Goal: Register for event/course

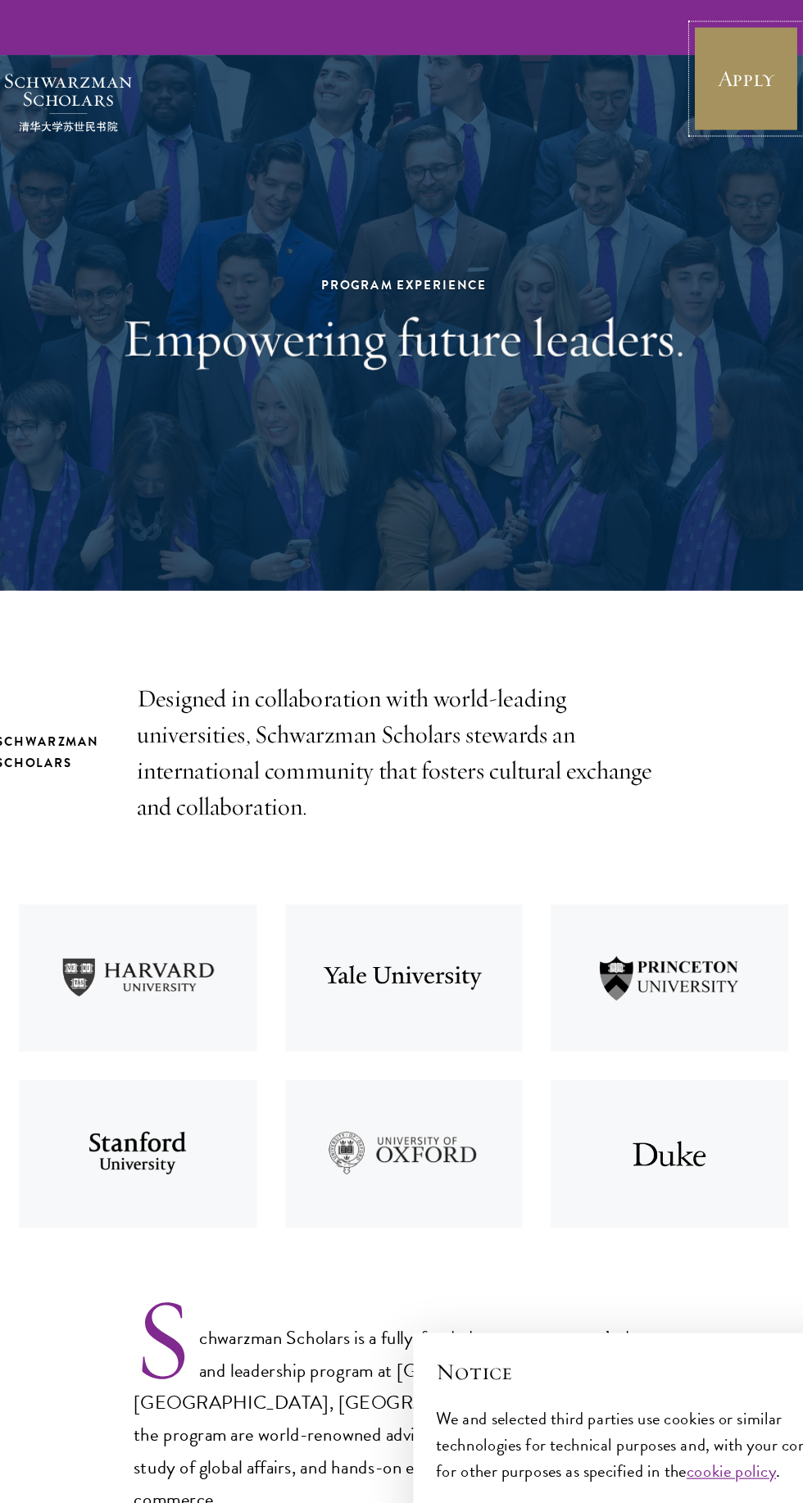
click at [666, 71] on link "Apply" at bounding box center [698, 68] width 92 height 92
click at [703, 85] on link "Apply" at bounding box center [698, 68] width 92 height 92
click at [698, 93] on link "Apply" at bounding box center [698, 68] width 92 height 92
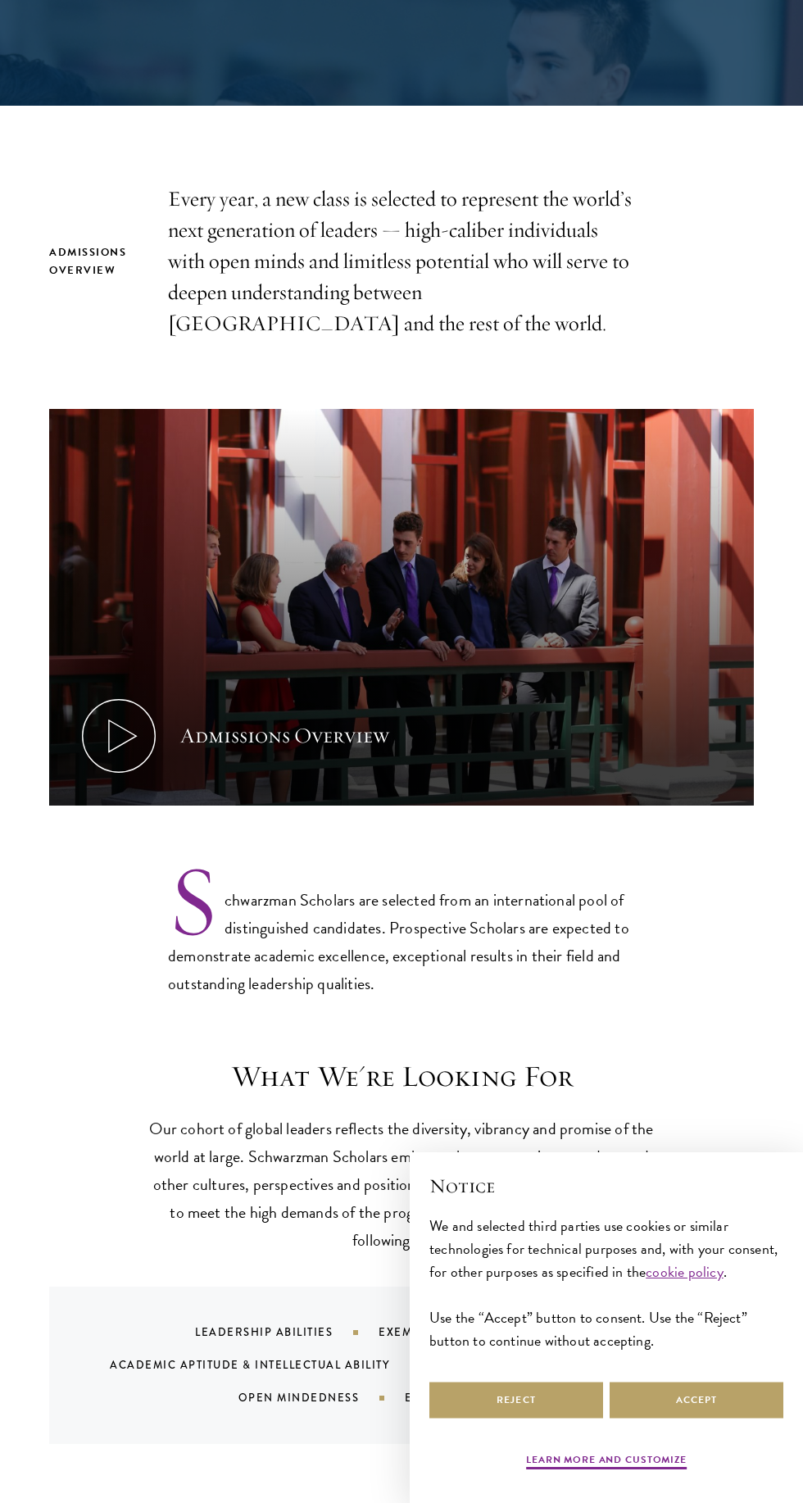
scroll to position [409, 0]
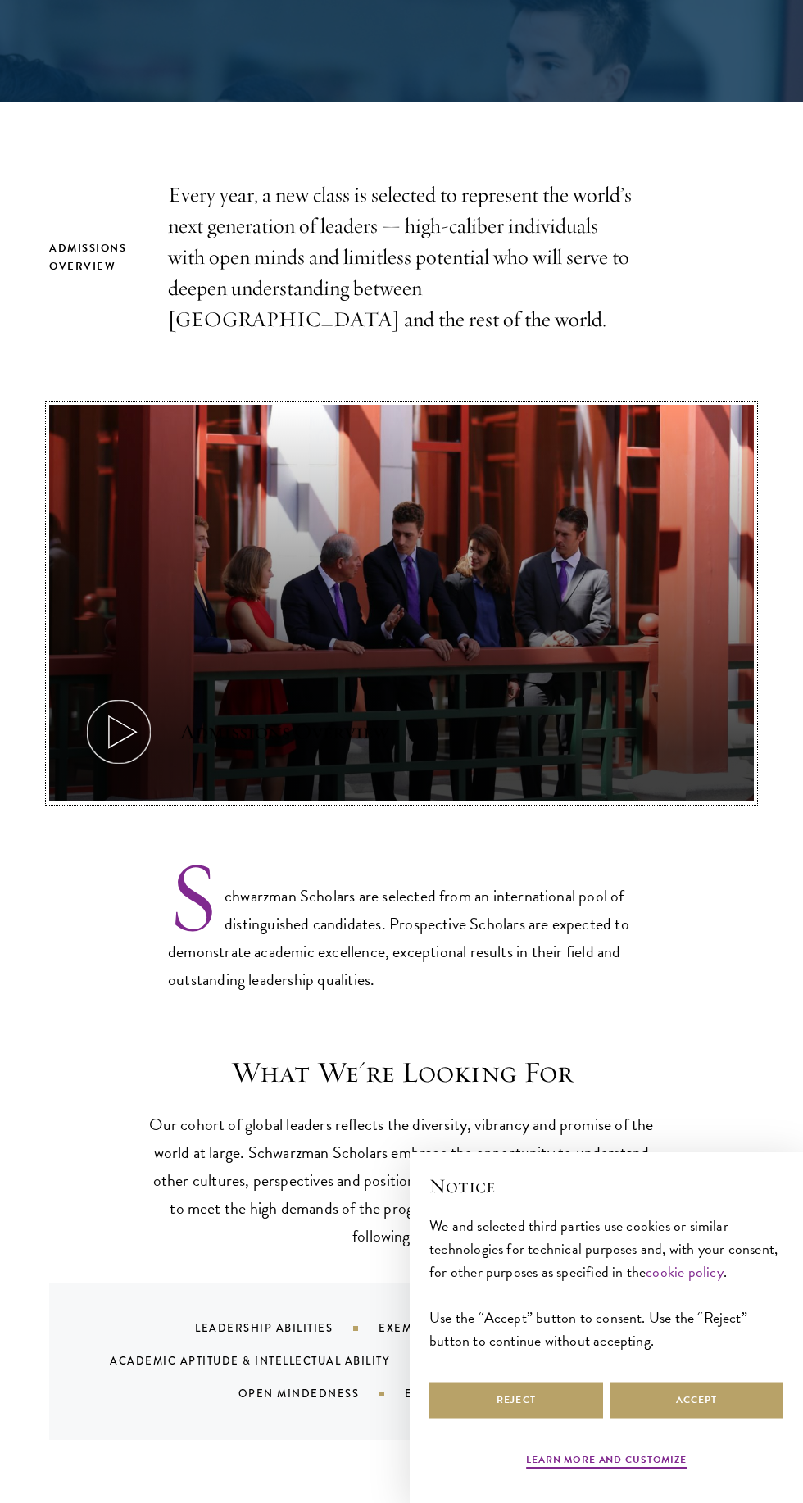
click at [112, 722] on icon at bounding box center [119, 732] width 74 height 74
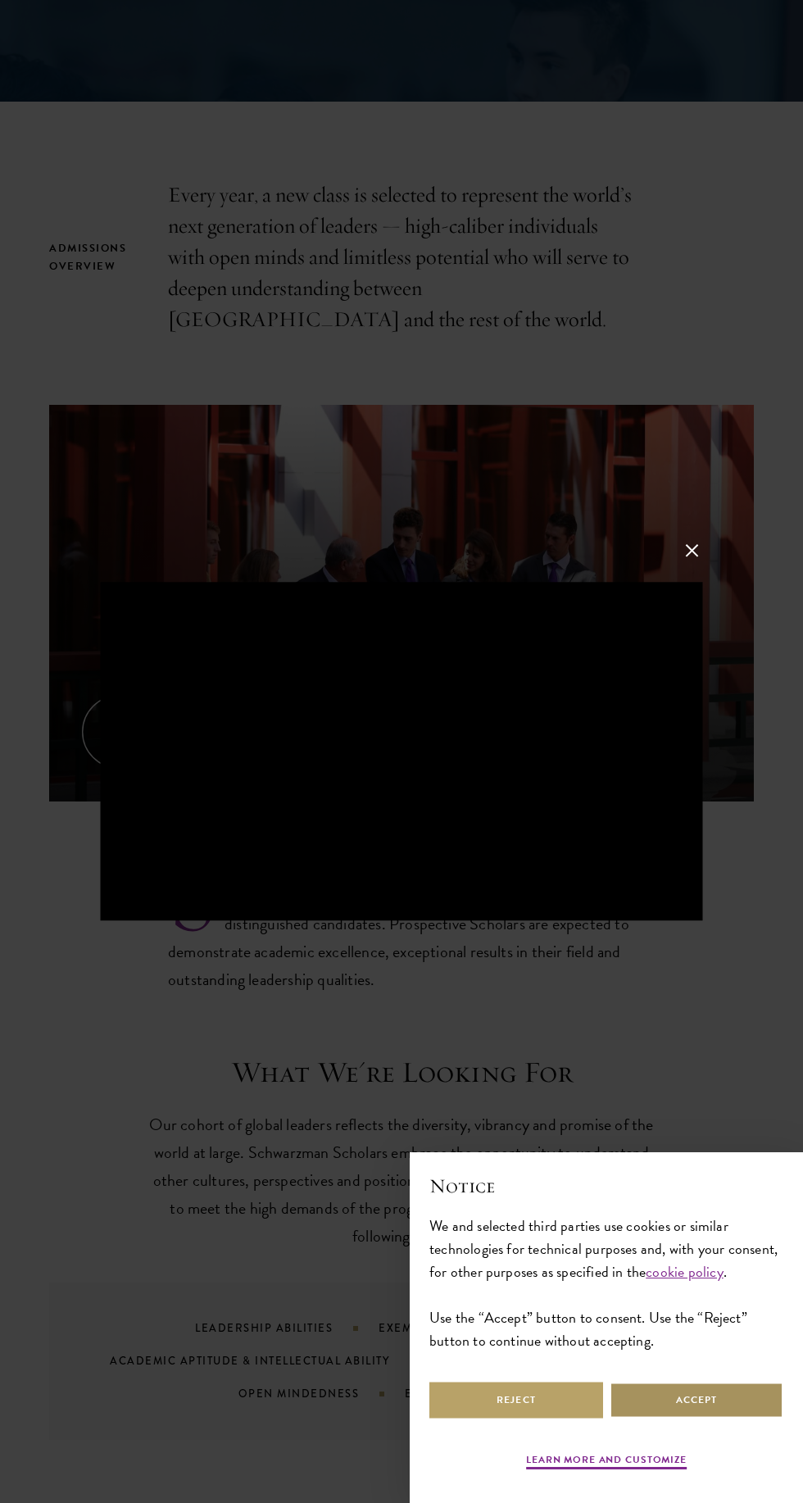
click at [659, 1419] on button "Accept" at bounding box center [697, 1400] width 174 height 37
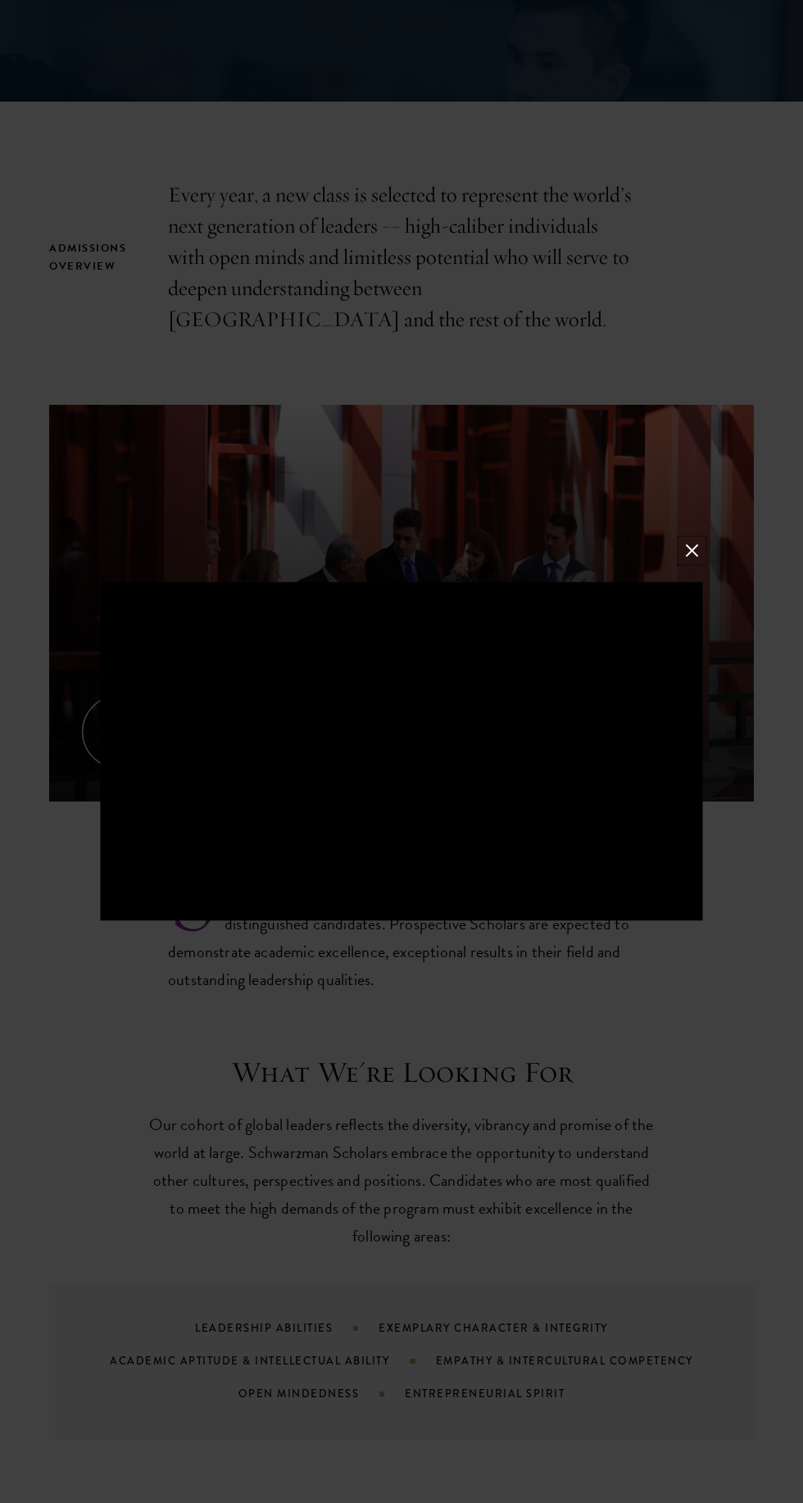
click at [684, 561] on button at bounding box center [691, 550] width 21 height 21
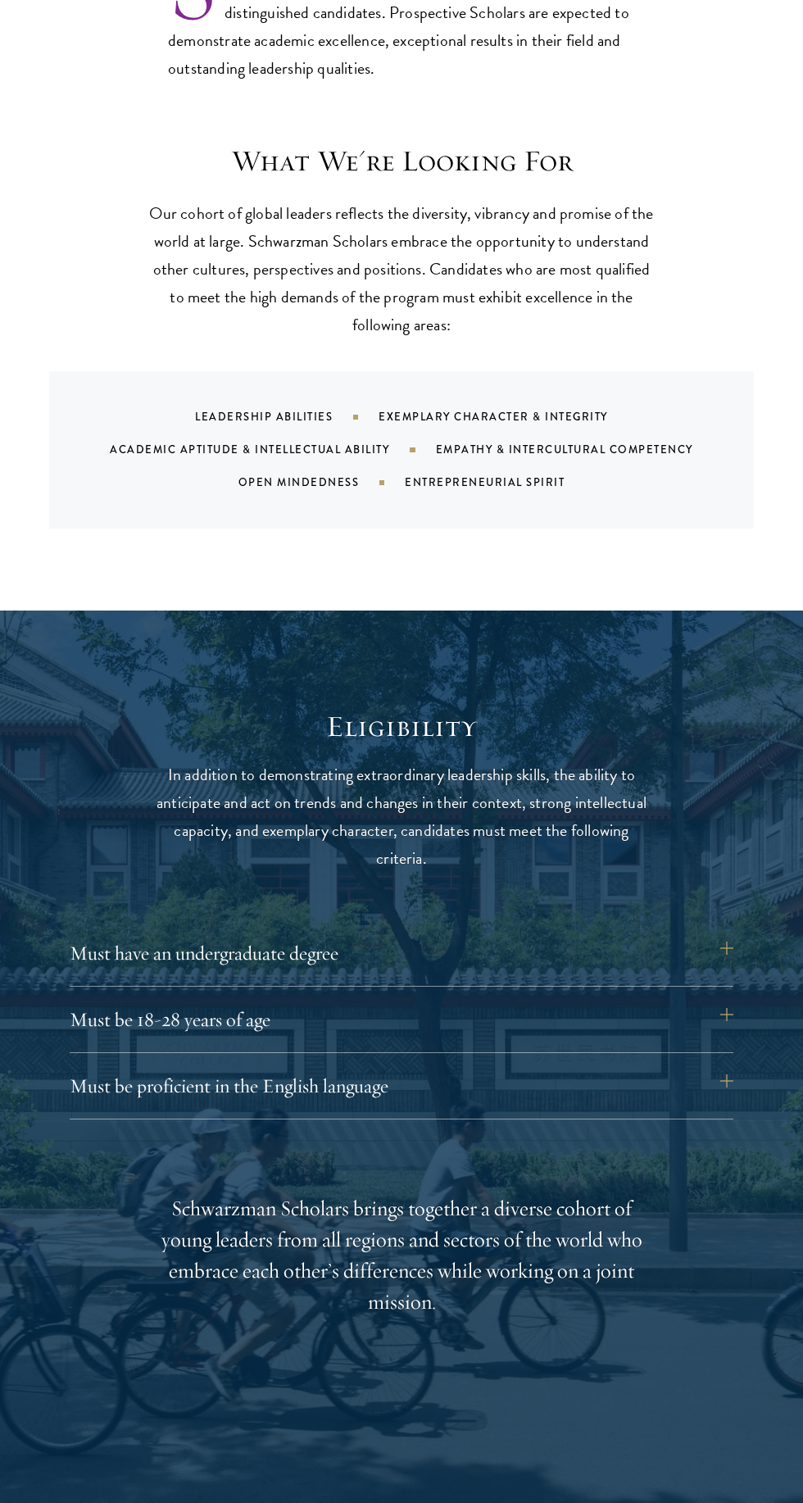
scroll to position [1327, 0]
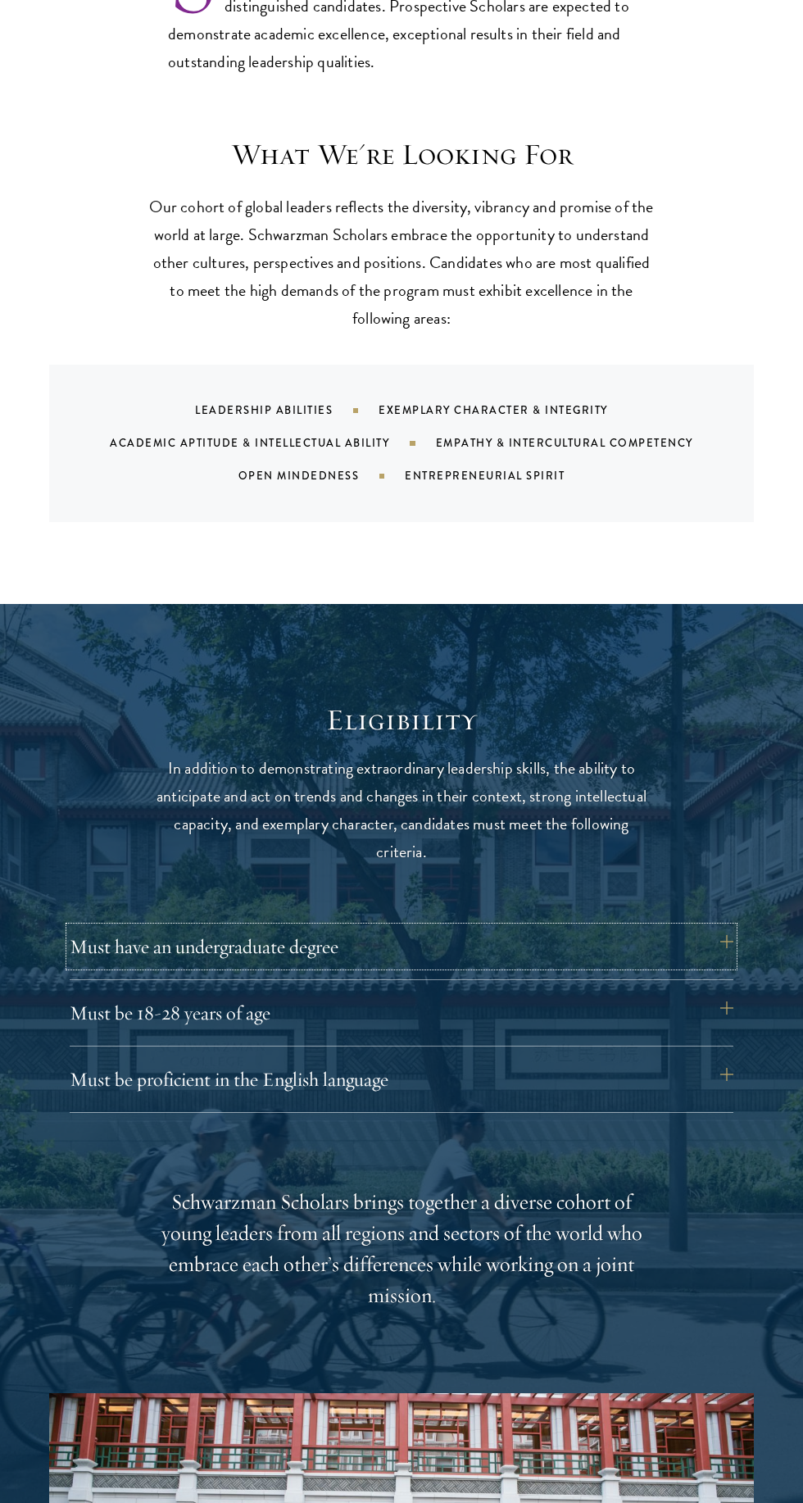
click at [268, 953] on button "Must have an undergraduate degree" at bounding box center [402, 946] width 664 height 39
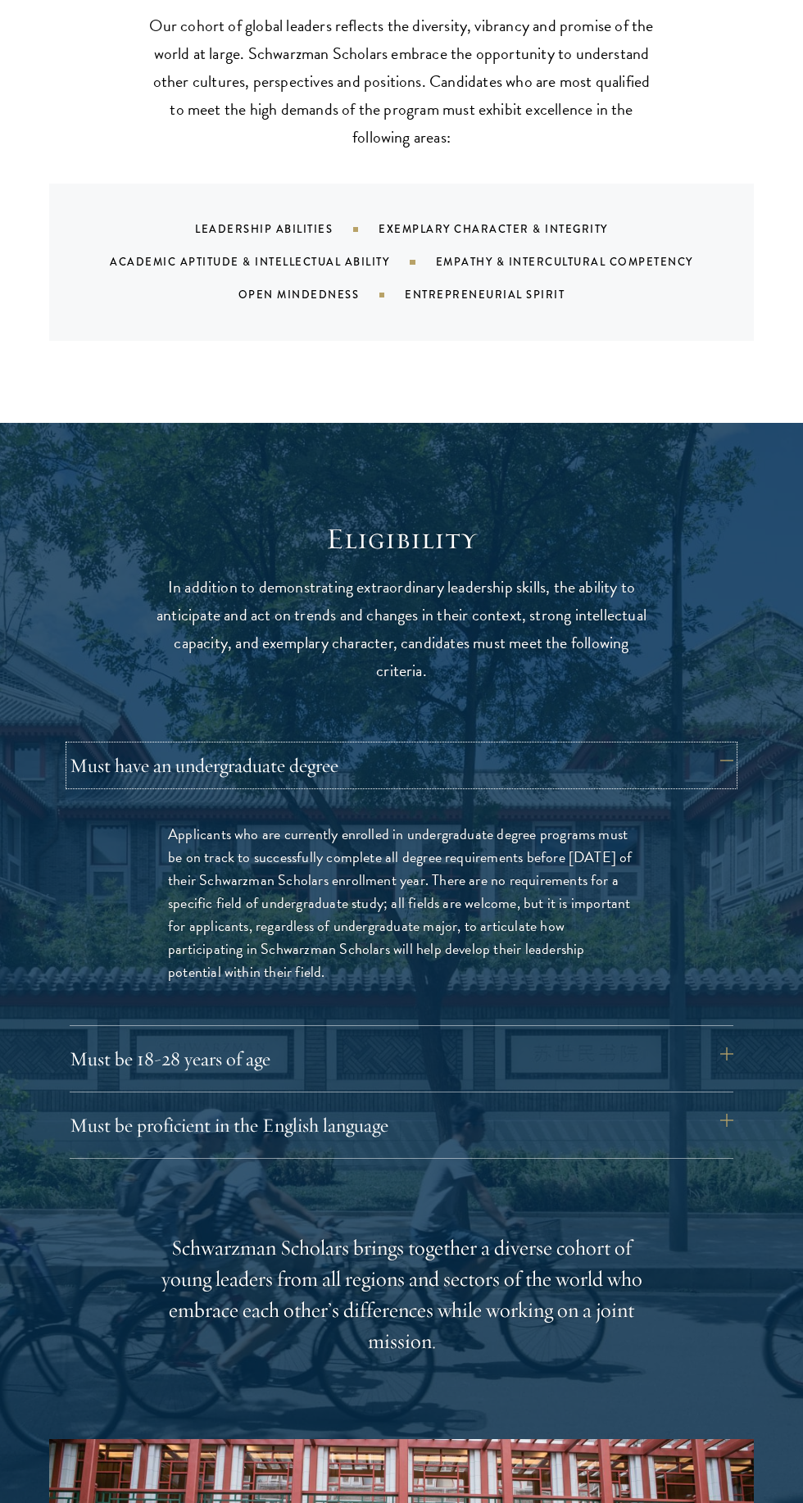
scroll to position [1513, 0]
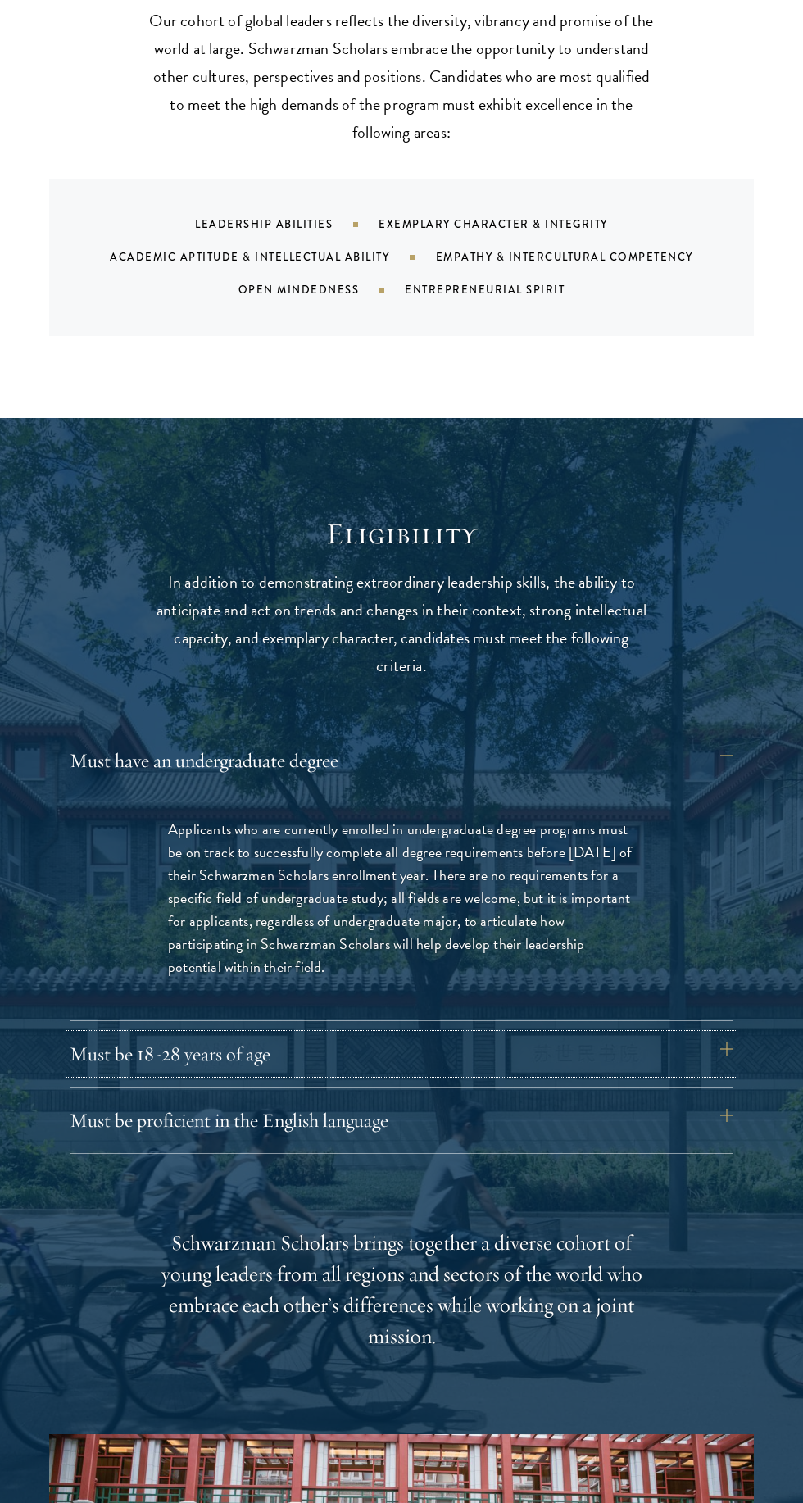
click at [168, 1061] on button "Must be 18-28 years of age" at bounding box center [402, 1054] width 664 height 39
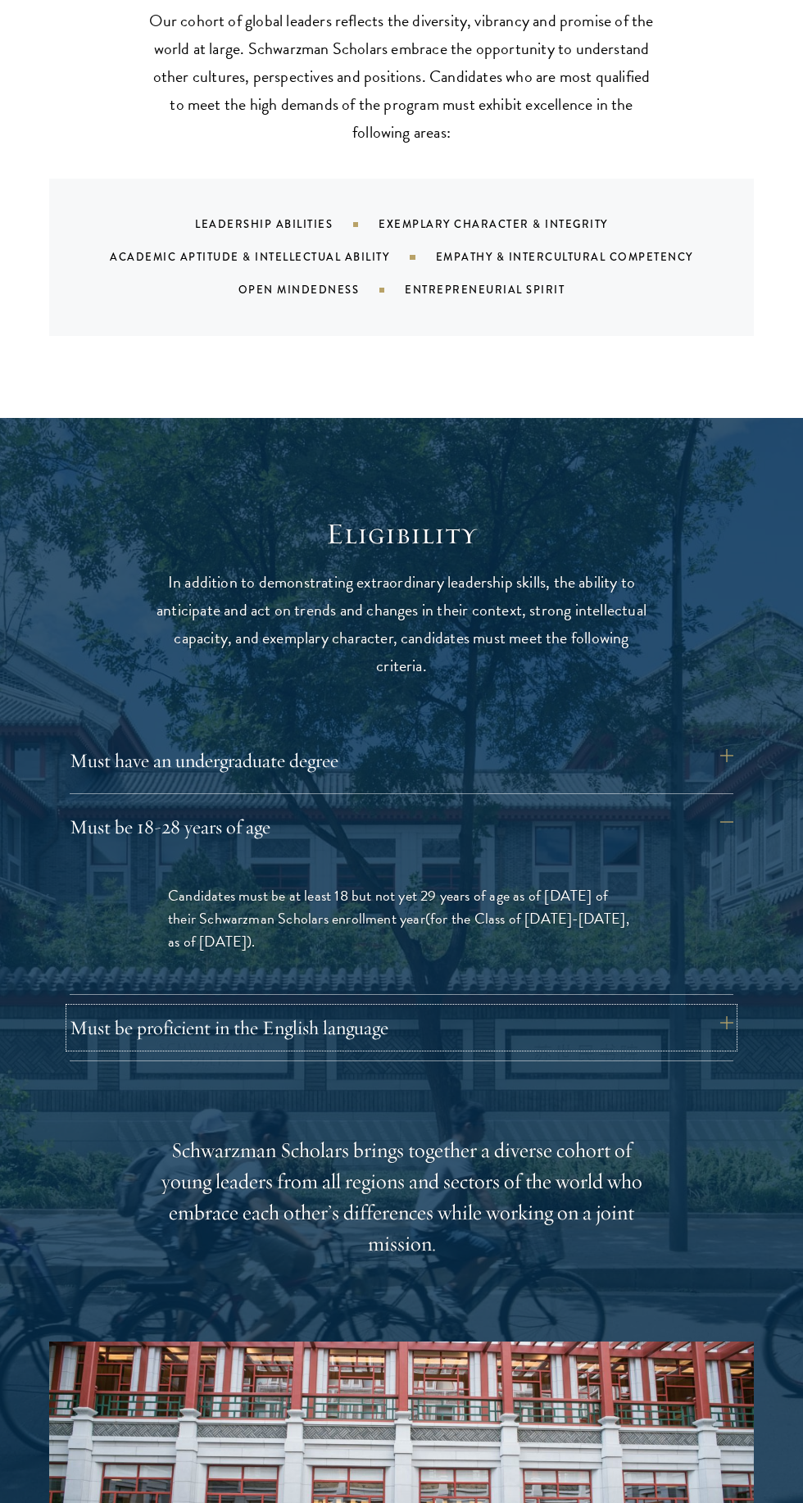
click at [220, 1036] on button "Must be proficient in the English language" at bounding box center [402, 1027] width 664 height 39
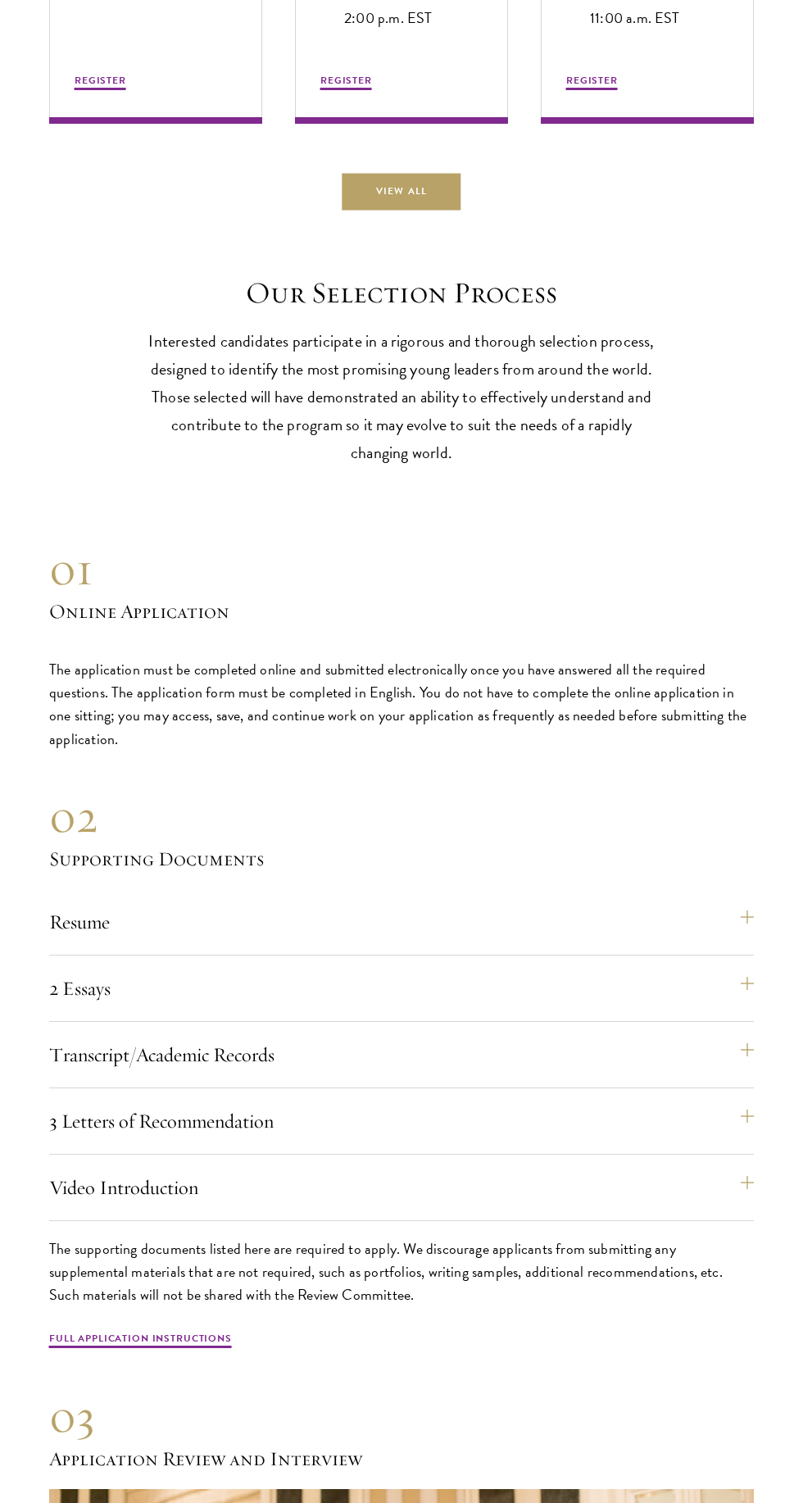
scroll to position [4838, 0]
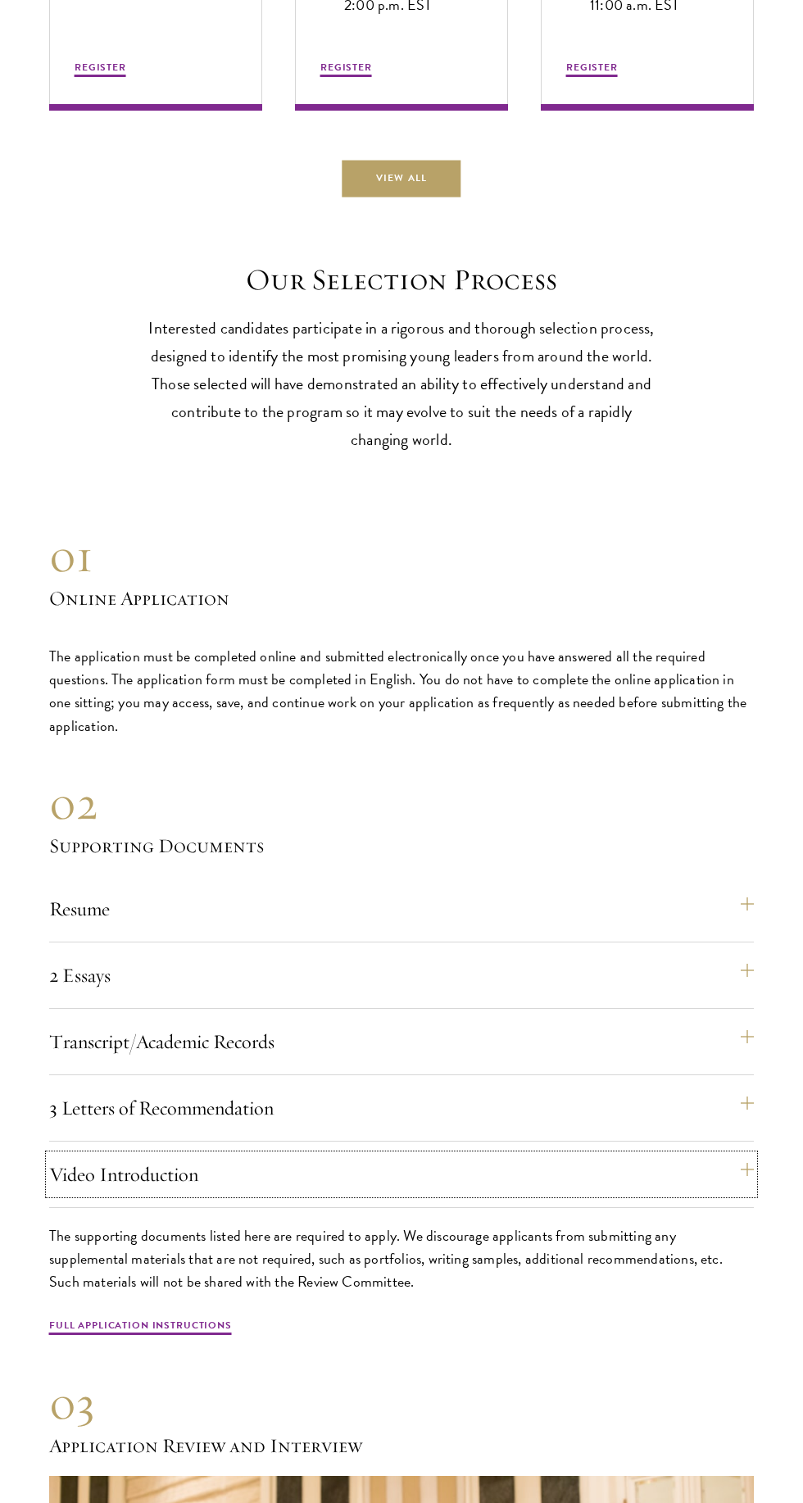
click at [350, 1182] on button "Video Introduction" at bounding box center [401, 1174] width 705 height 39
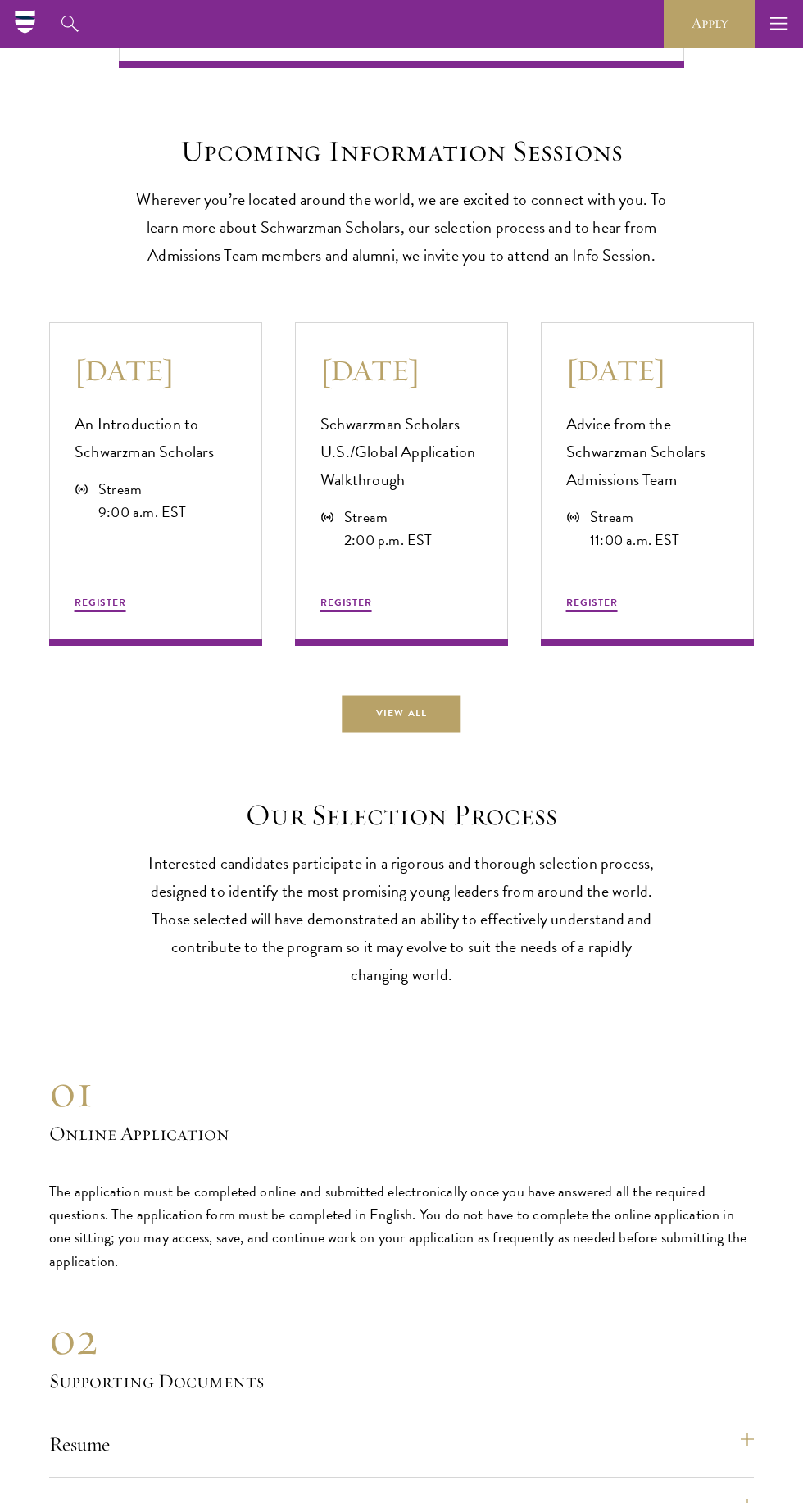
scroll to position [3897, 0]
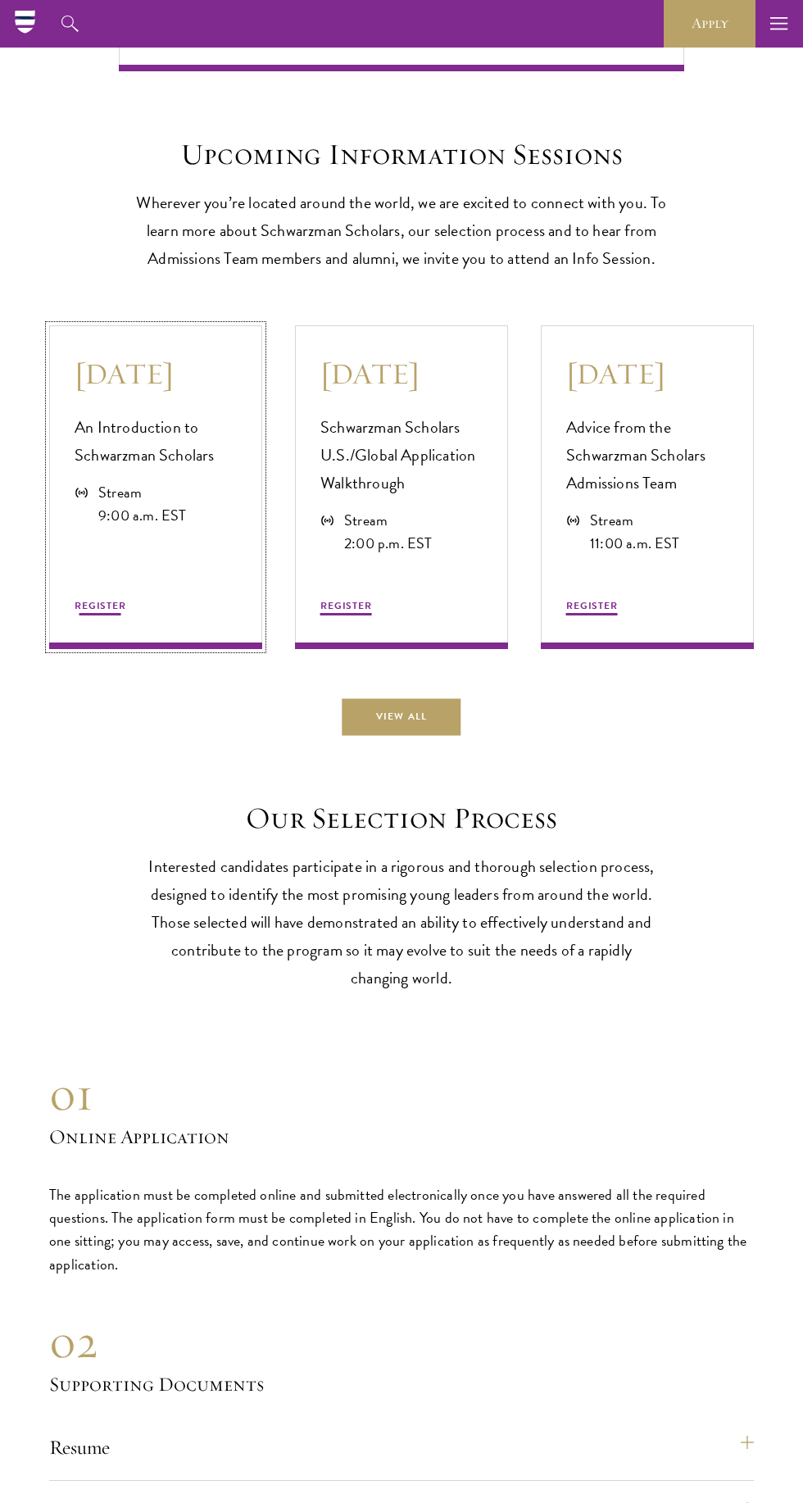
click at [109, 649] on div "August 12 An Introduction to Schwarzman Scholars Stream 9:00 a.m. EST REGISTER" at bounding box center [155, 487] width 213 height 324
click at [355, 618] on button "REGISTER" at bounding box center [347, 608] width 52 height 20
